Goal: Task Accomplishment & Management: Use online tool/utility

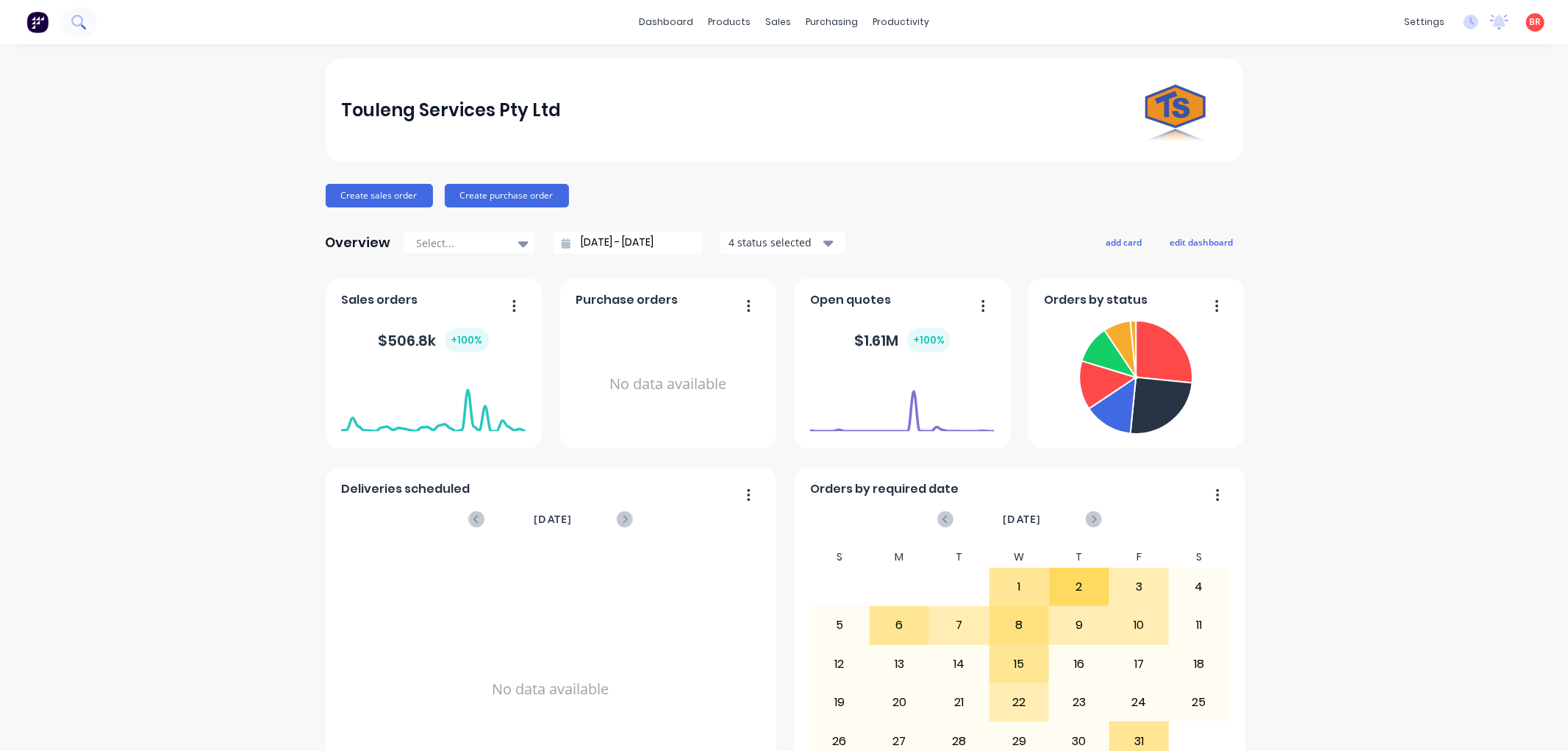
click at [81, 22] on icon at bounding box center [77, 21] width 12 height 12
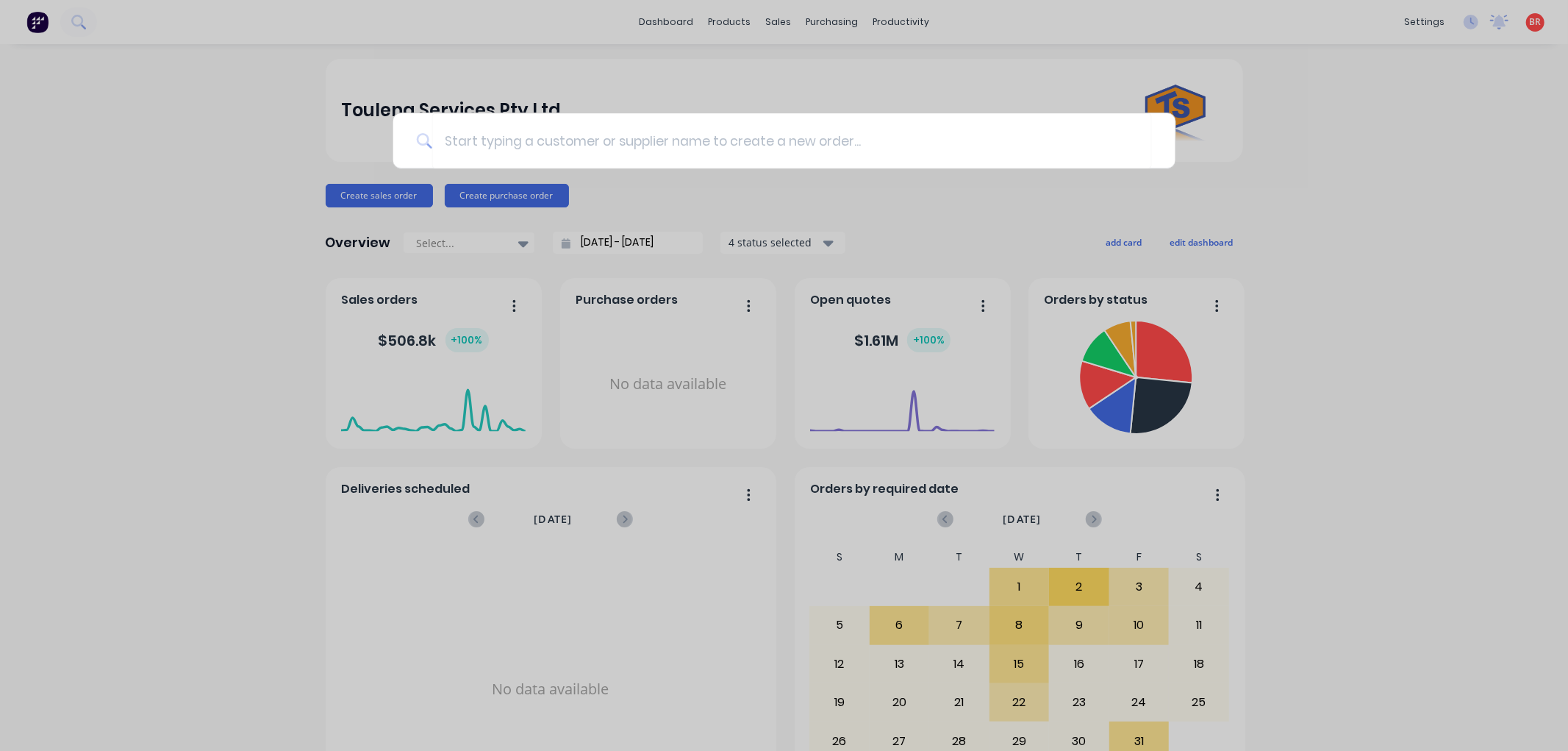
click at [743, 75] on div at bounding box center [784, 376] width 1568 height 751
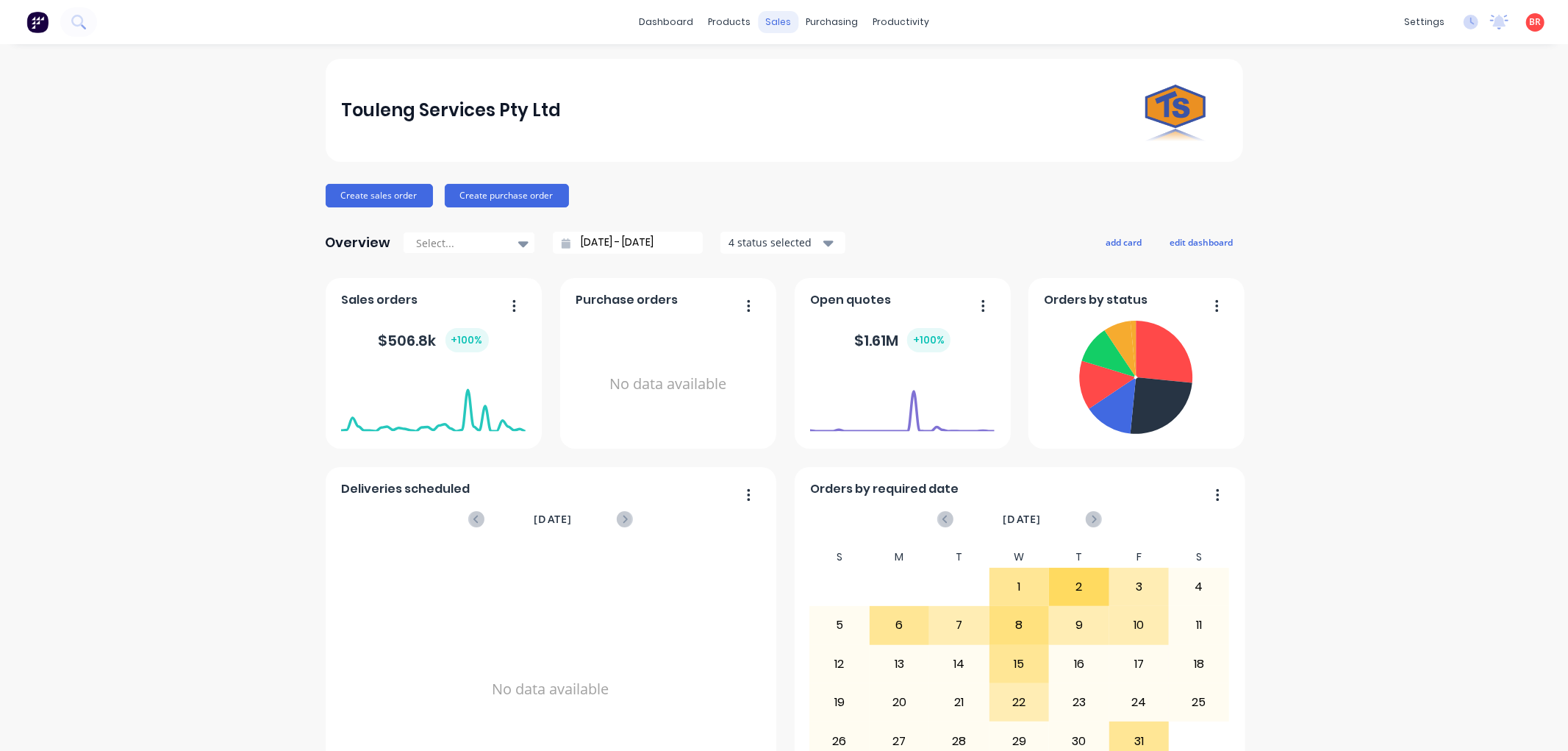
click at [769, 25] on div "sales" at bounding box center [777, 22] width 41 height 22
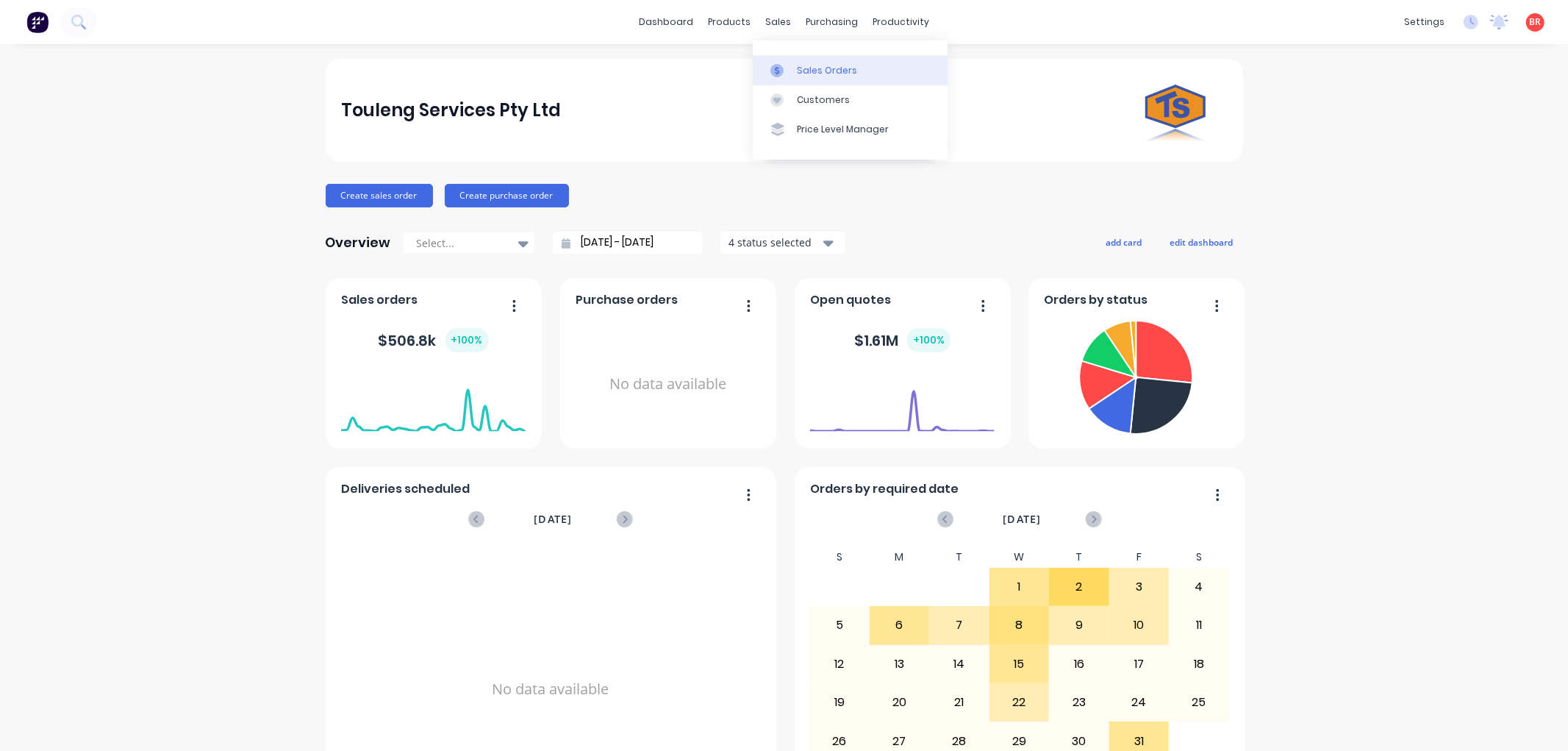
click at [796, 60] on link "Sales Orders" at bounding box center [849, 70] width 195 height 29
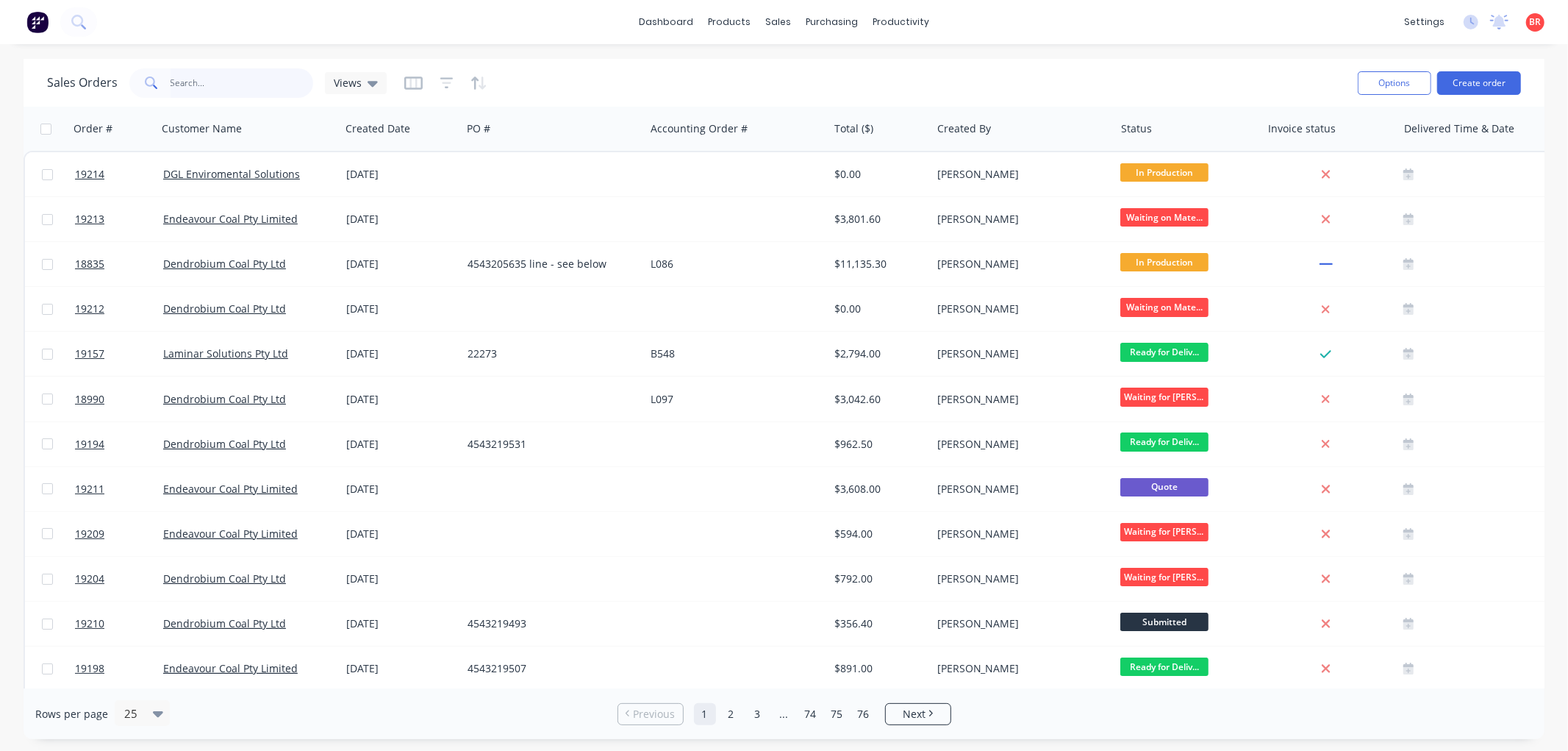
click at [205, 90] on input "text" at bounding box center [242, 82] width 143 height 29
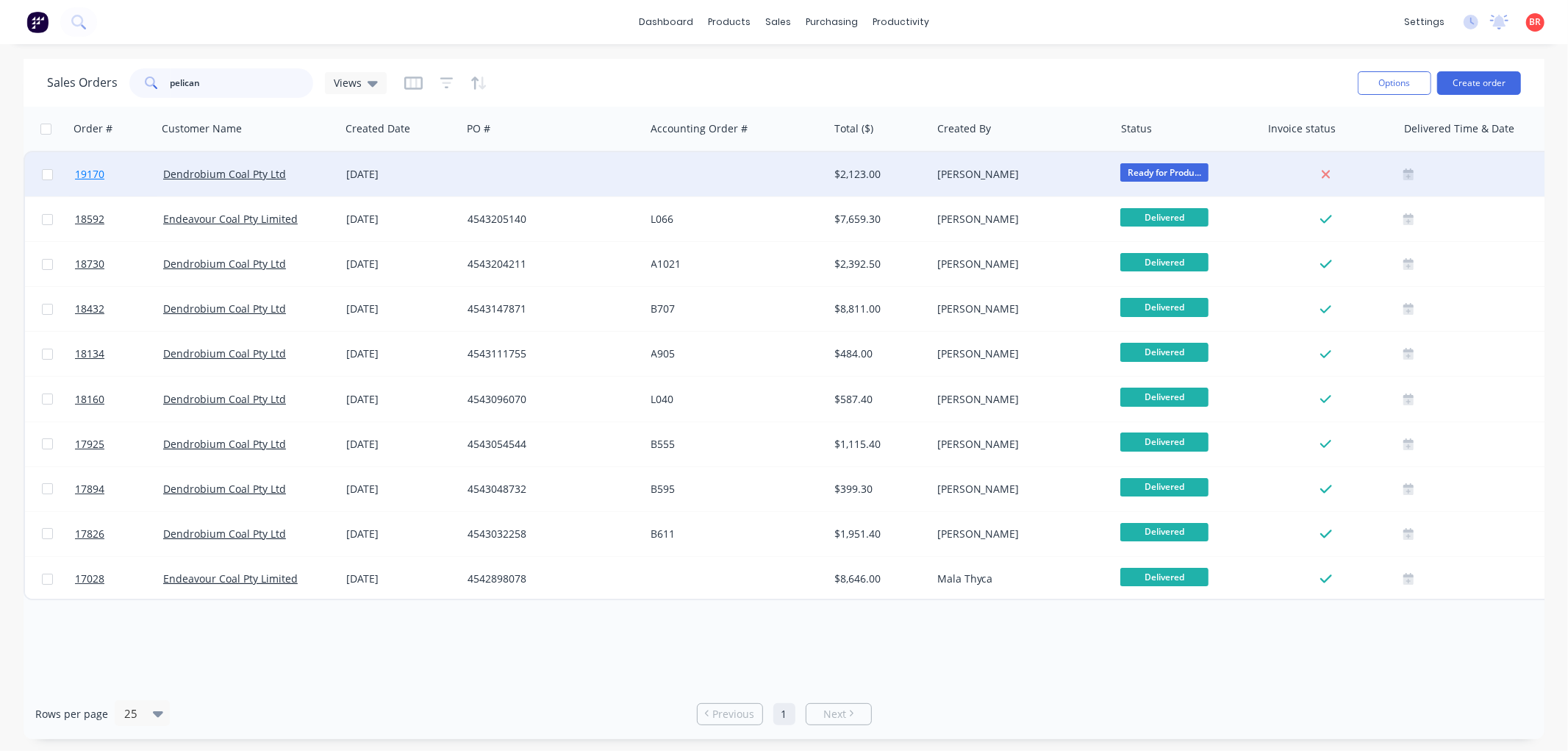
type input "pelican"
click at [93, 172] on span "19170" at bounding box center [89, 174] width 29 height 15
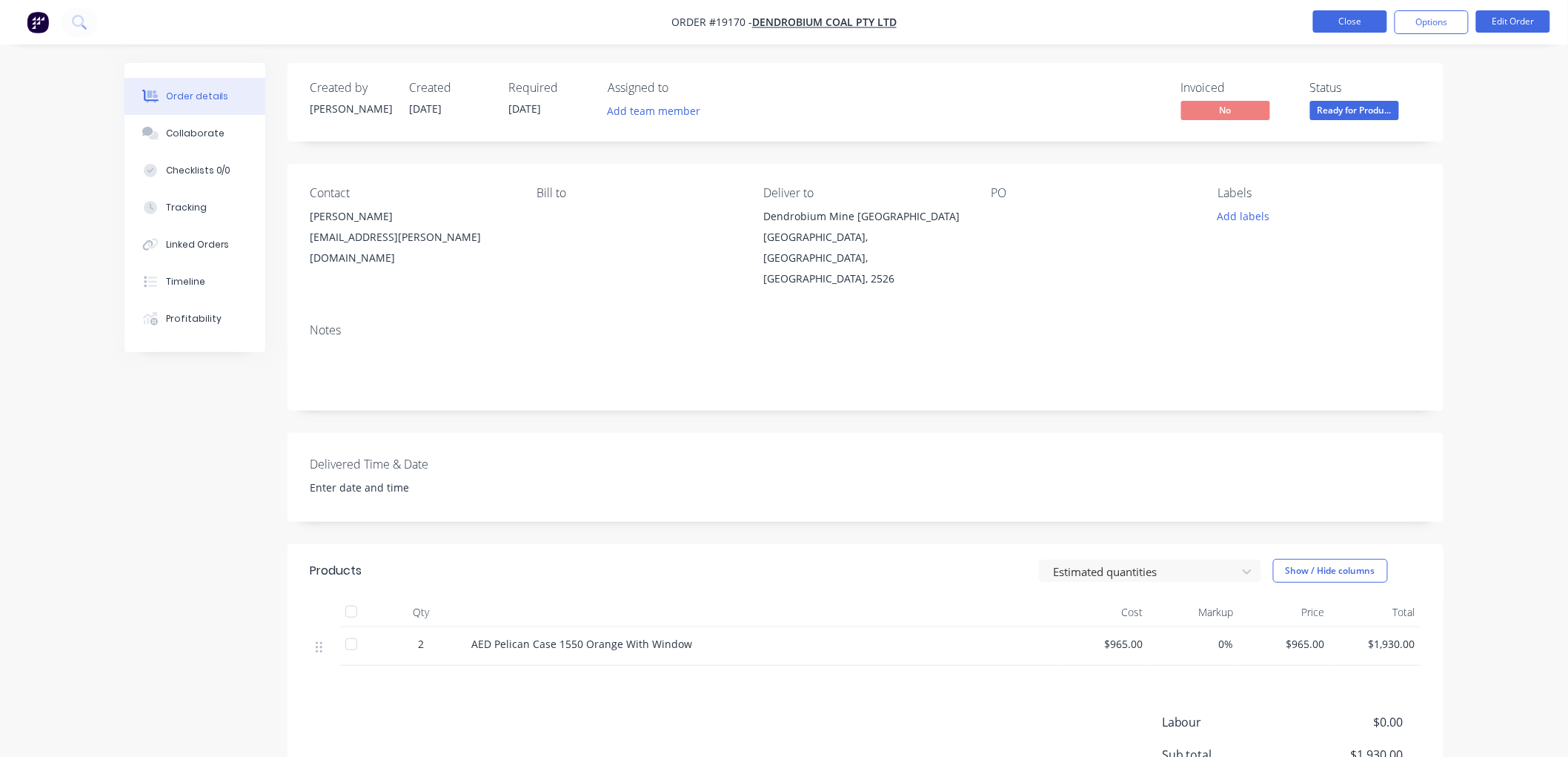
click at [1346, 23] on button "Close" at bounding box center [1350, 21] width 74 height 23
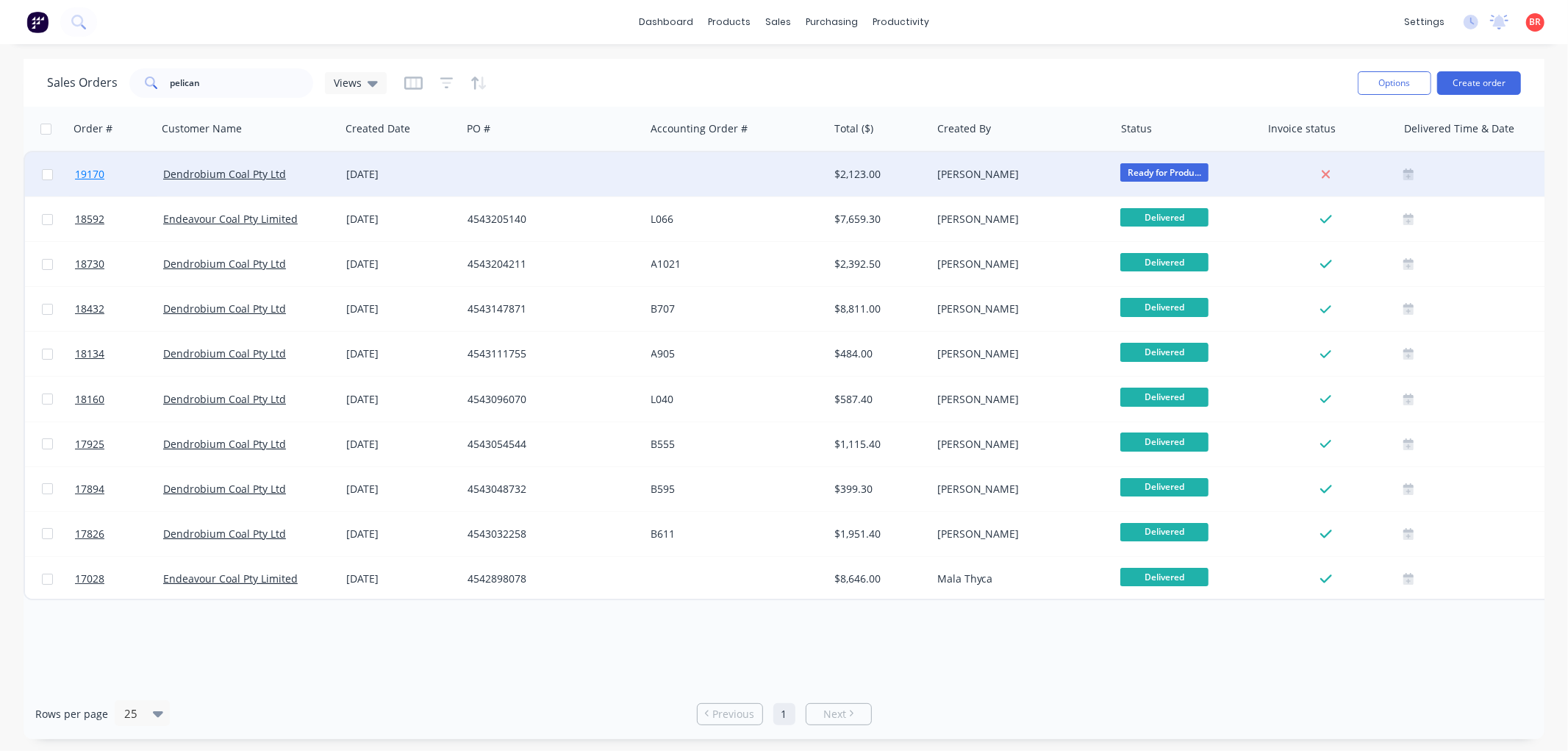
click at [85, 175] on span "19170" at bounding box center [89, 174] width 29 height 15
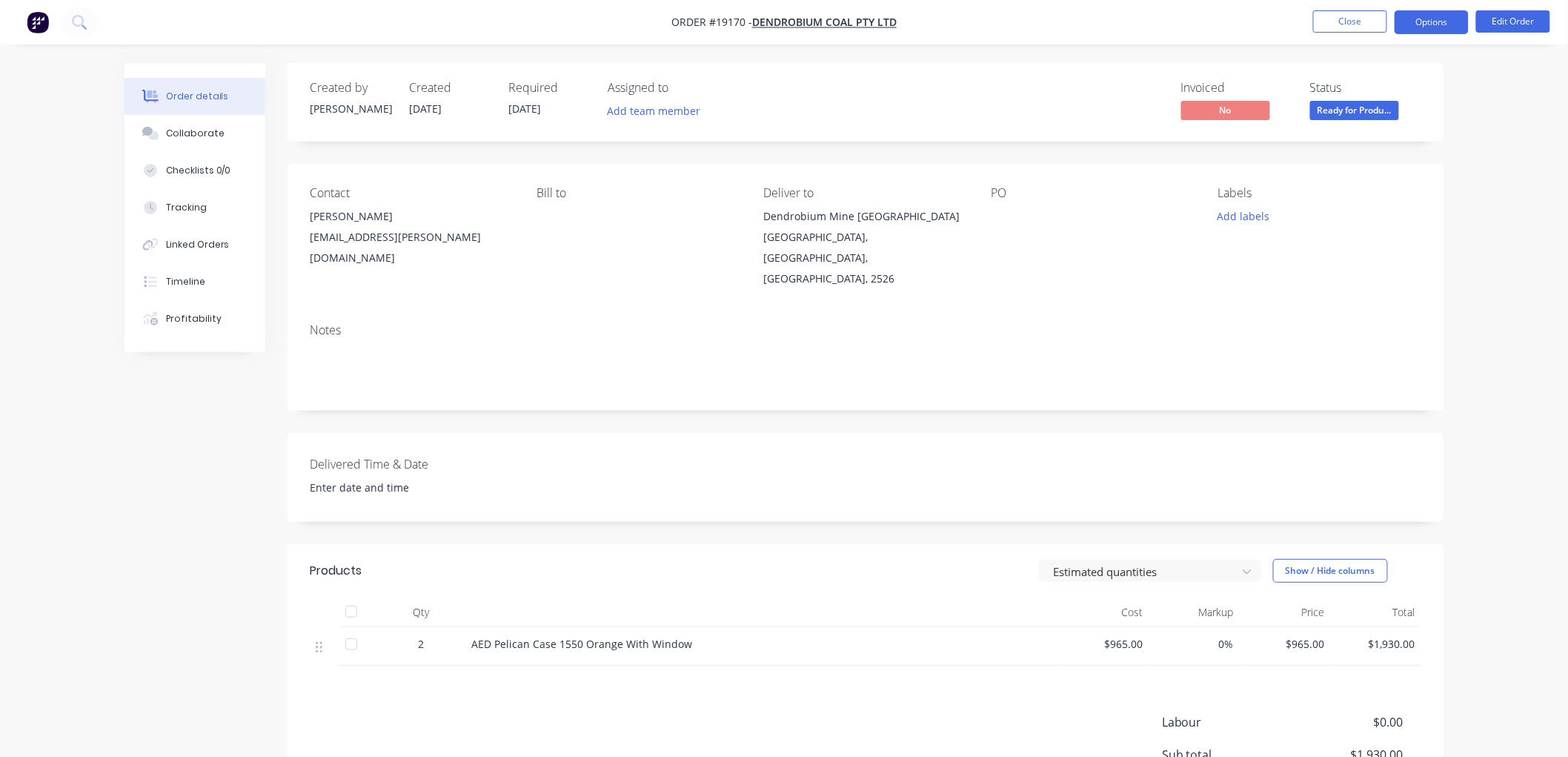
click at [1408, 25] on button "Options" at bounding box center [1431, 22] width 74 height 23
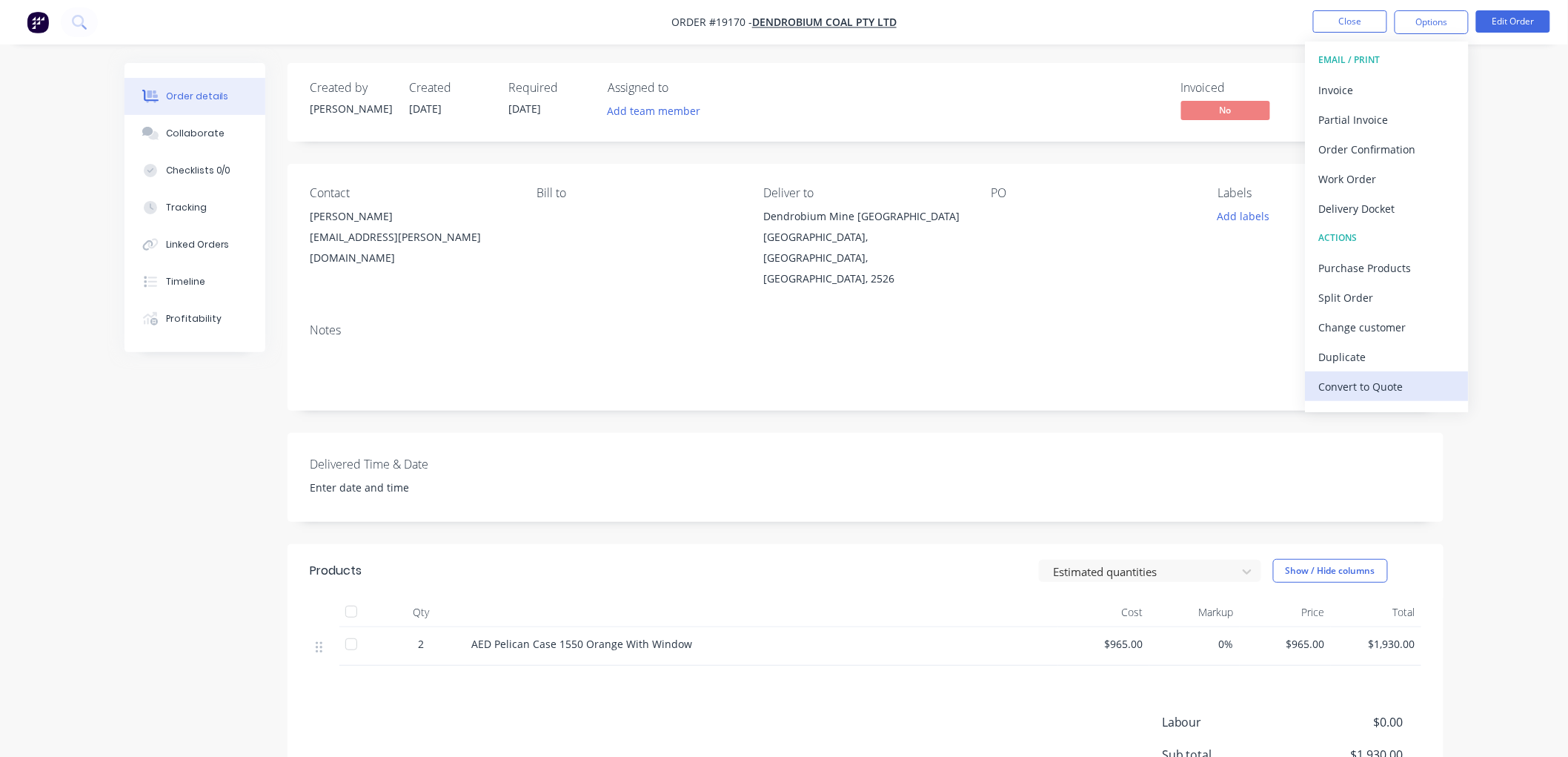
click at [1354, 378] on div "Convert to Quote" at bounding box center [1387, 387] width 136 height 22
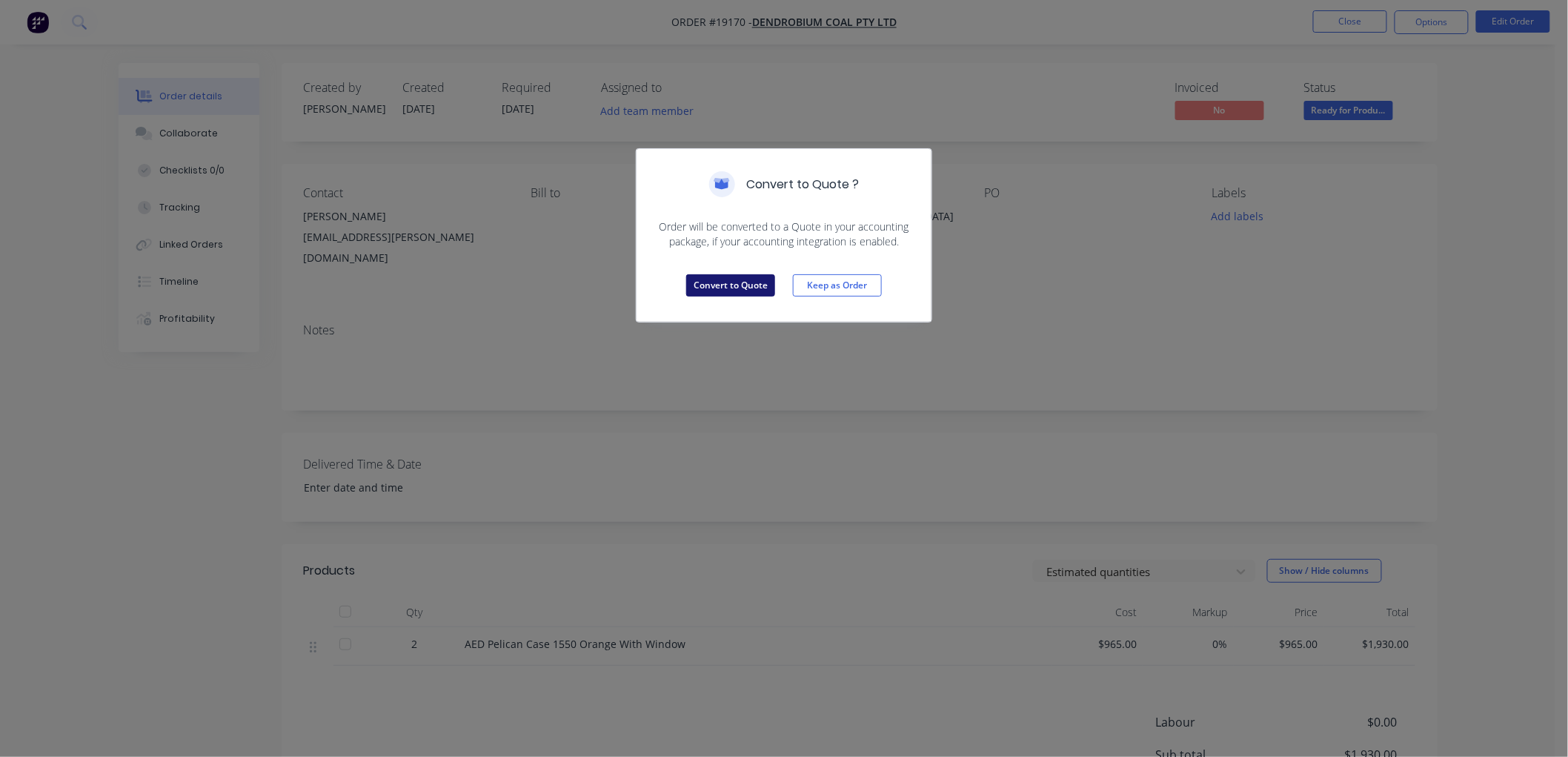
click at [728, 280] on button "Convert to Quote" at bounding box center [730, 285] width 89 height 23
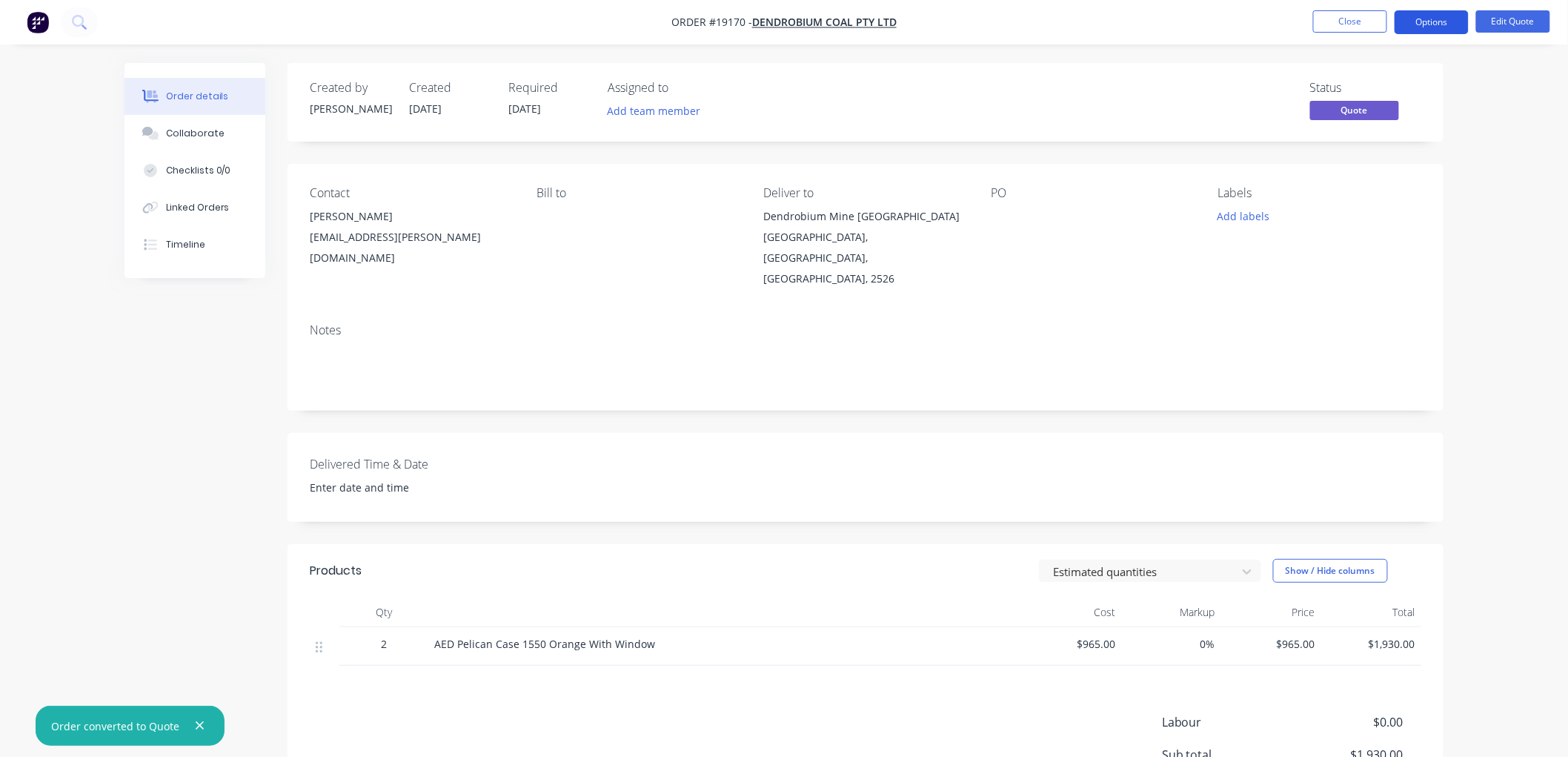
click at [1423, 26] on button "Options" at bounding box center [1431, 22] width 74 height 23
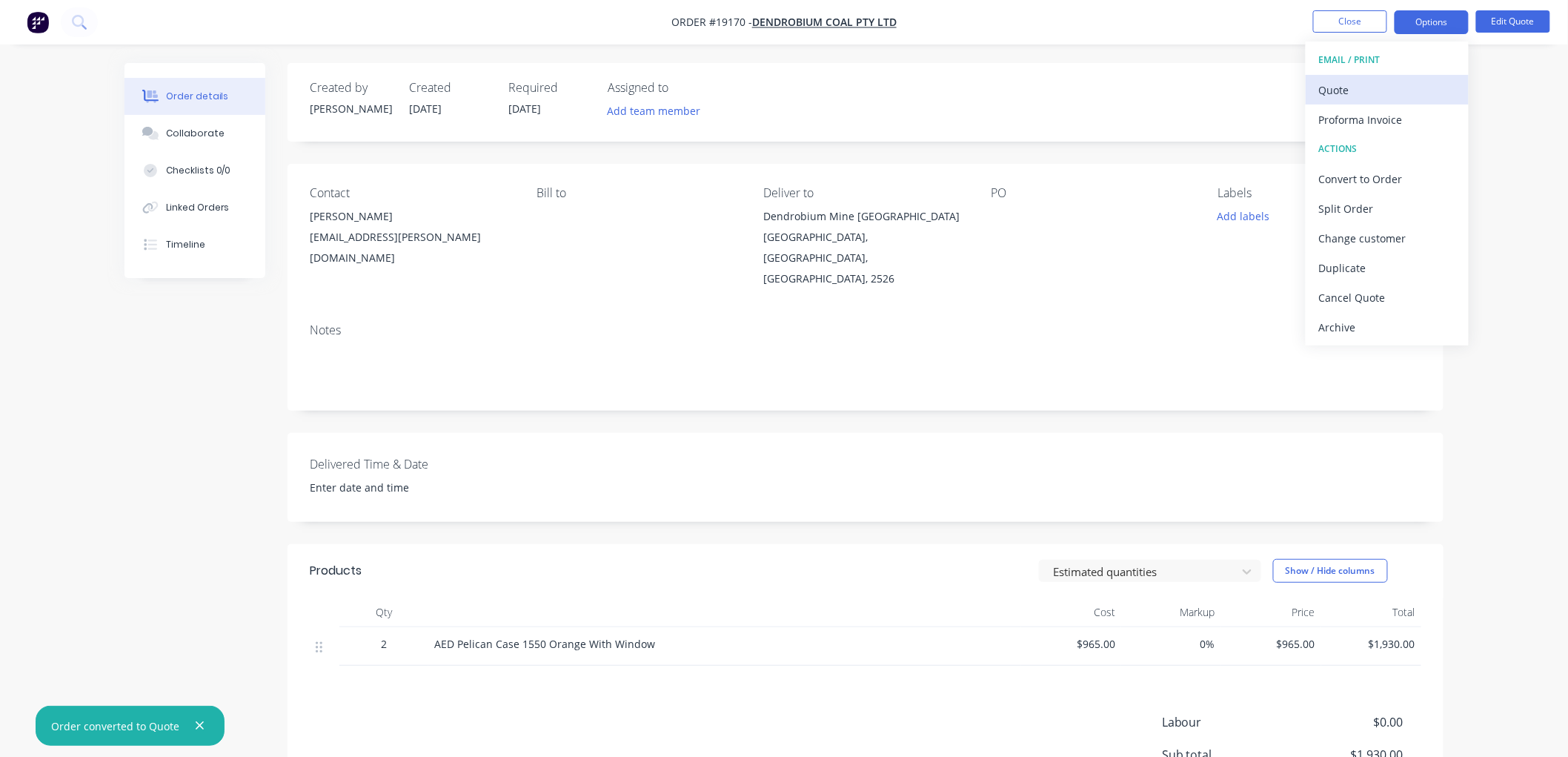
click at [1337, 83] on div "Quote" at bounding box center [1387, 90] width 136 height 22
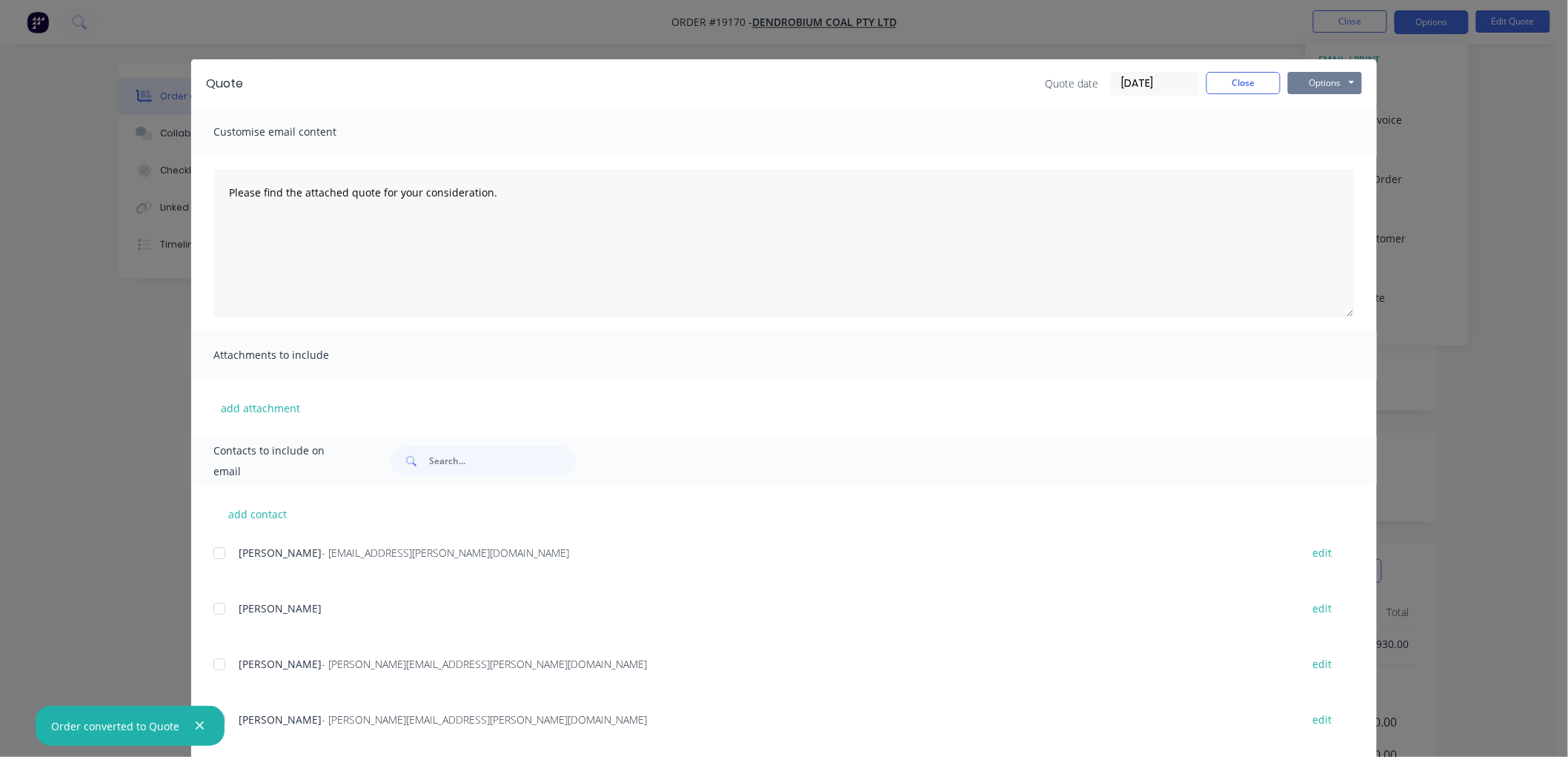
click at [1307, 84] on button "Options" at bounding box center [1325, 83] width 74 height 23
click at [1319, 129] on button "Print" at bounding box center [1336, 133] width 95 height 24
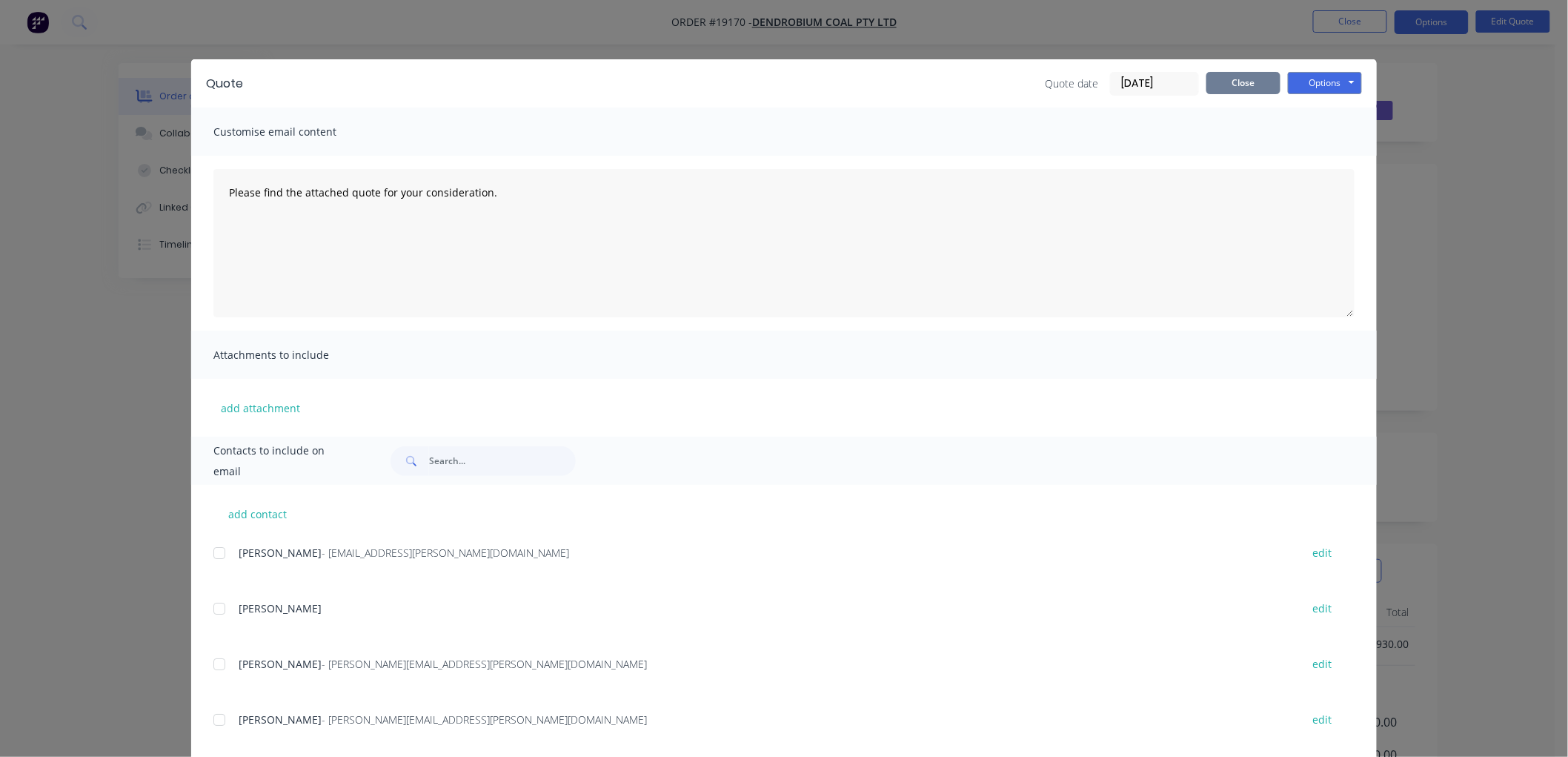
click at [1234, 86] on button "Close" at bounding box center [1243, 83] width 74 height 23
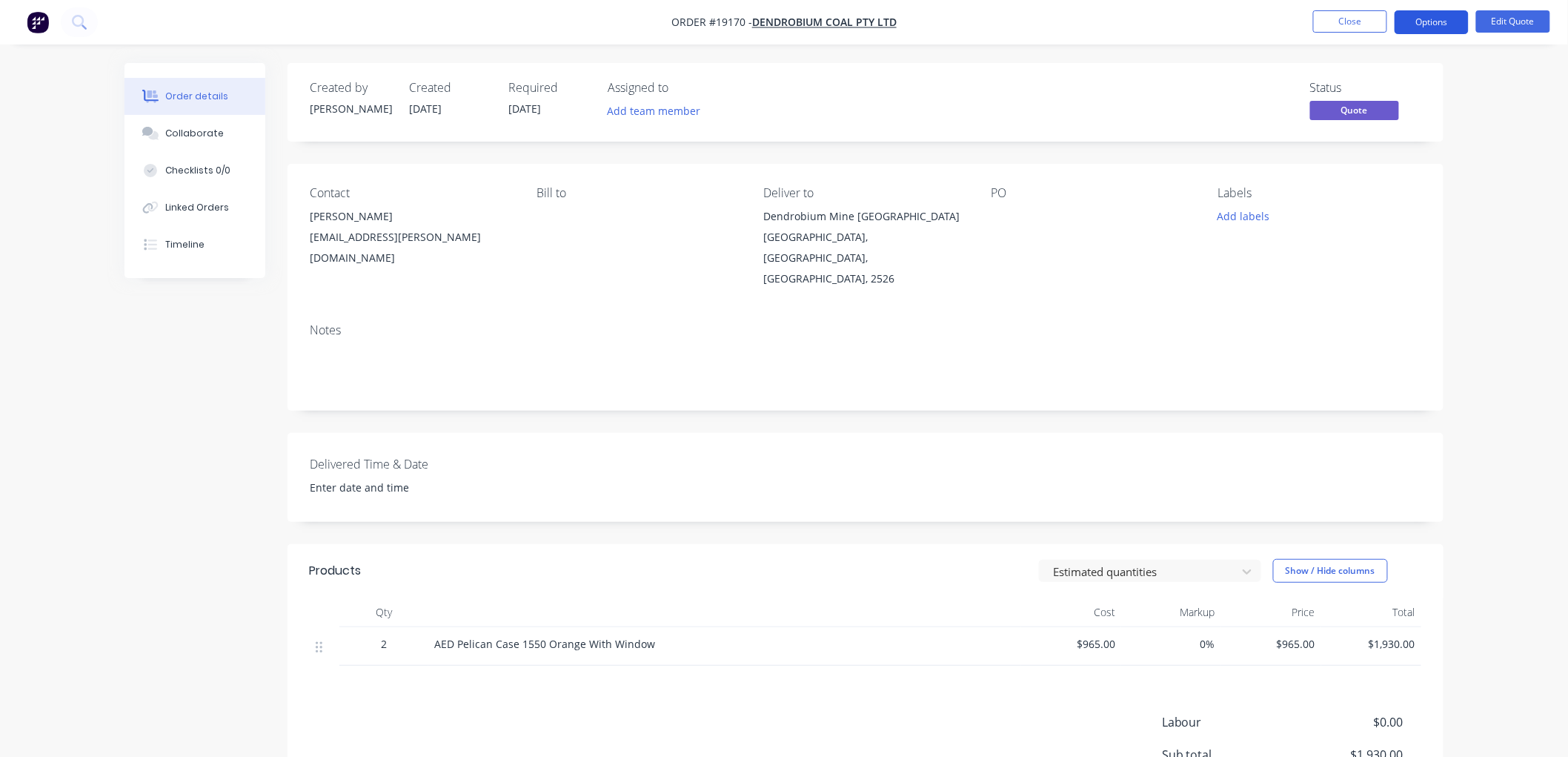
click at [1427, 24] on button "Options" at bounding box center [1431, 22] width 74 height 23
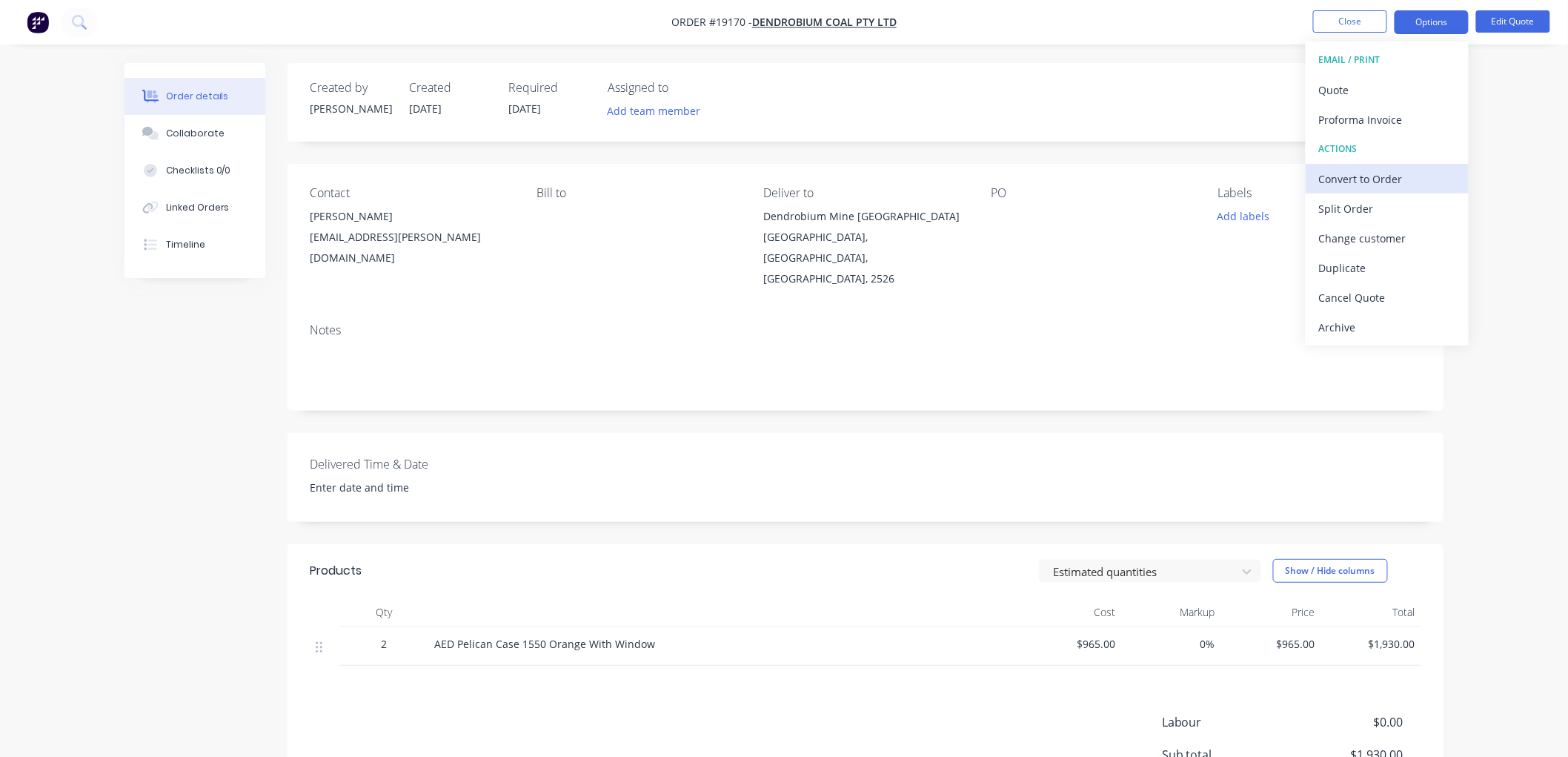
click at [1339, 185] on div "Convert to Order" at bounding box center [1387, 179] width 136 height 22
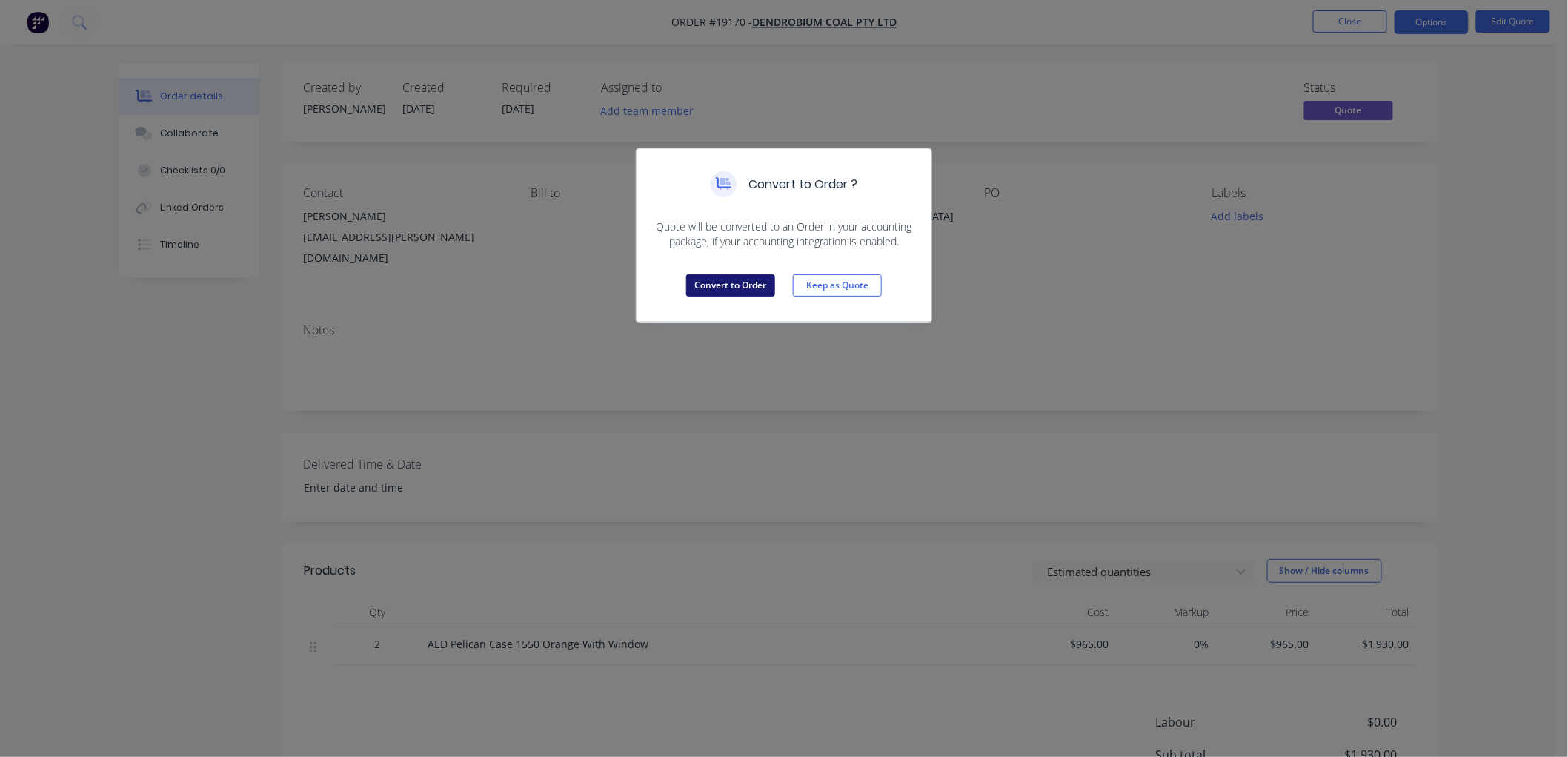
click at [702, 285] on button "Convert to Order" at bounding box center [730, 285] width 89 height 23
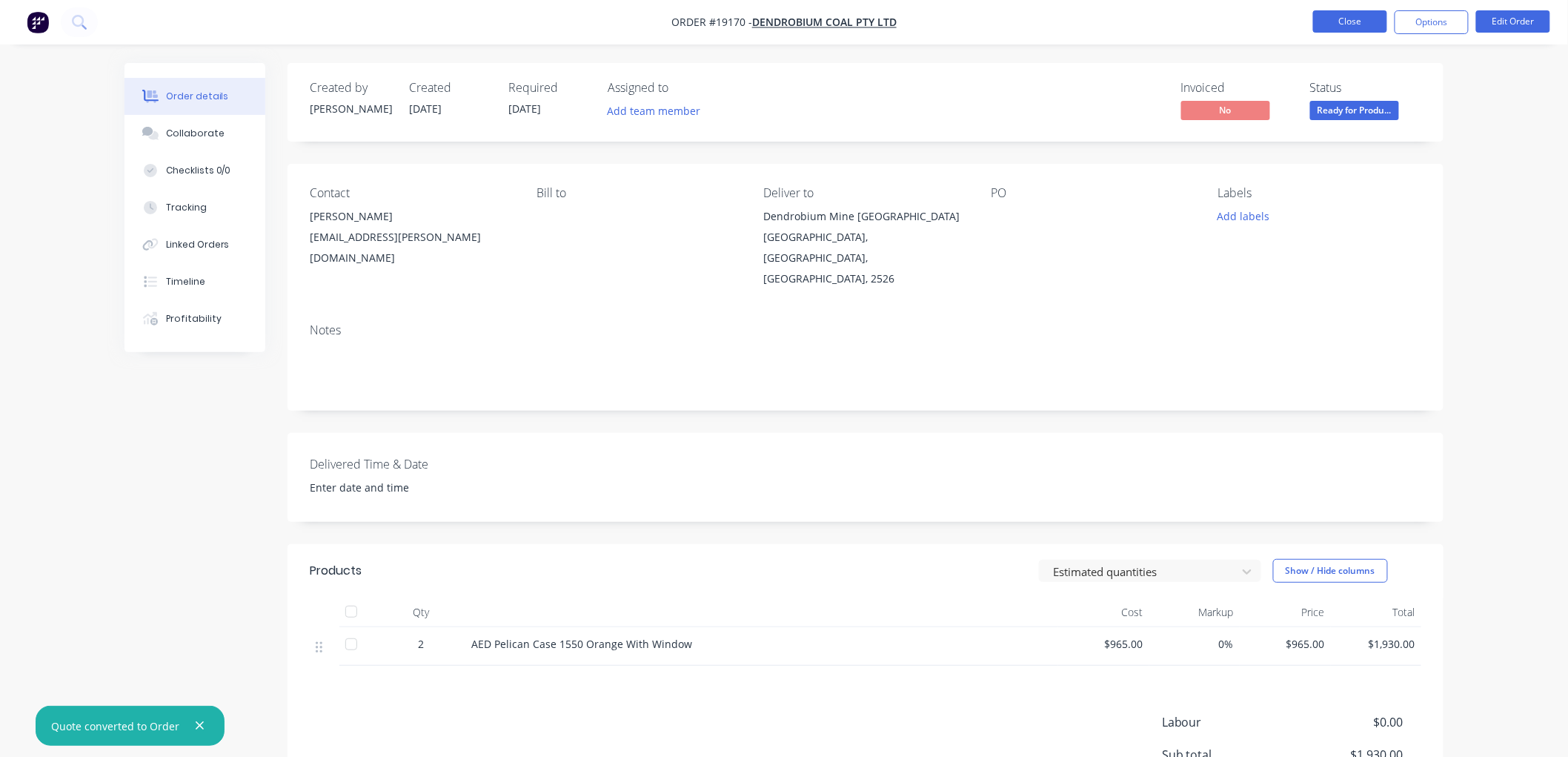
click at [1321, 20] on button "Close" at bounding box center [1350, 21] width 74 height 23
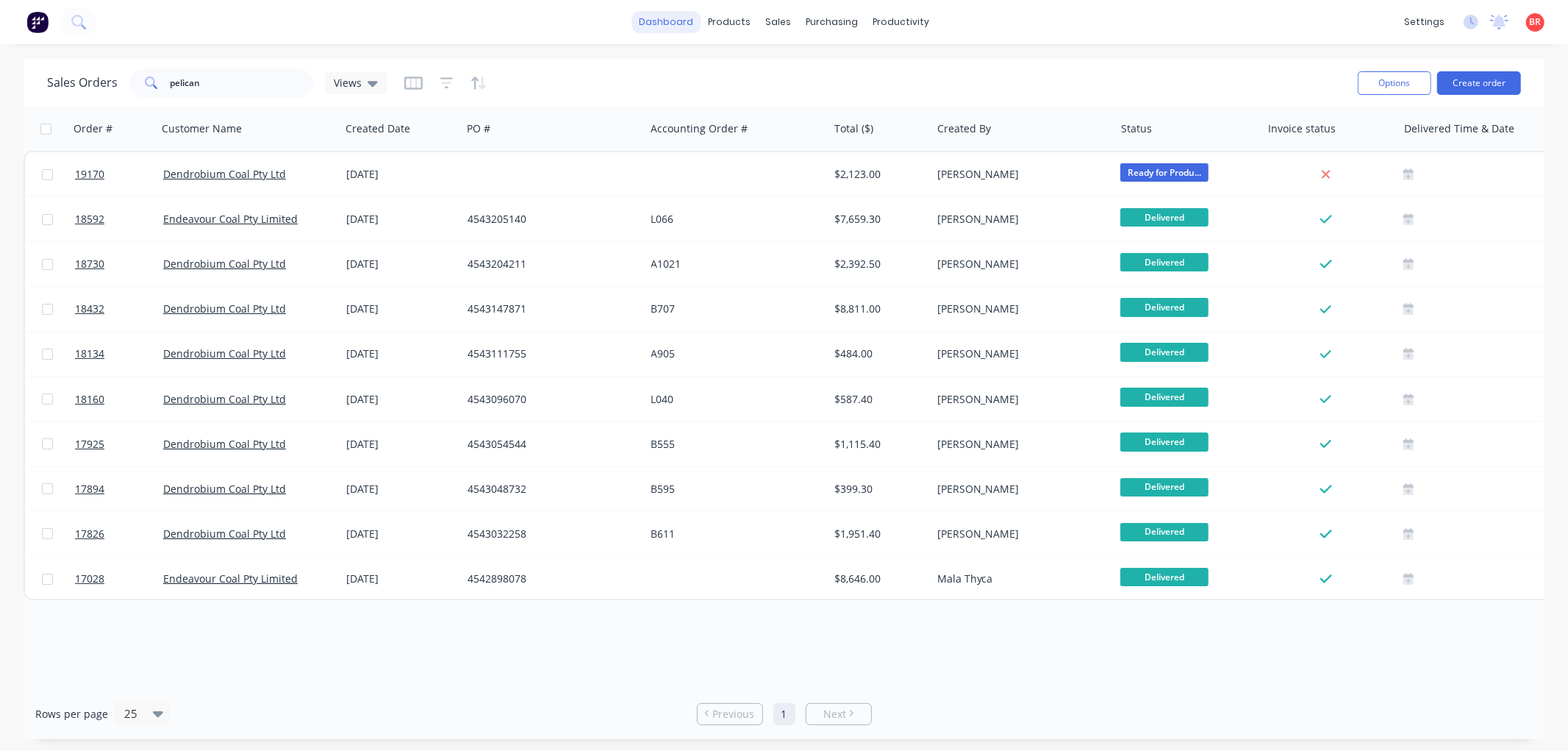
click at [660, 22] on link "dashboard" at bounding box center [665, 22] width 69 height 22
